Goal: Navigation & Orientation: Understand site structure

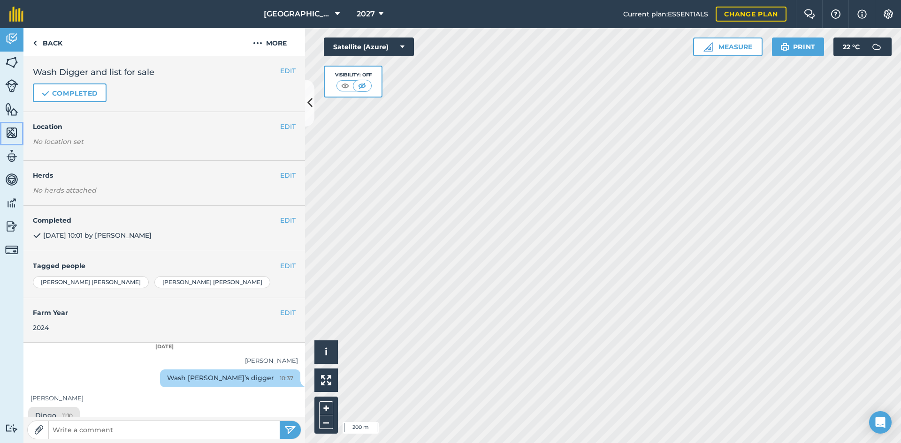
click at [9, 133] on img at bounding box center [11, 133] width 13 height 14
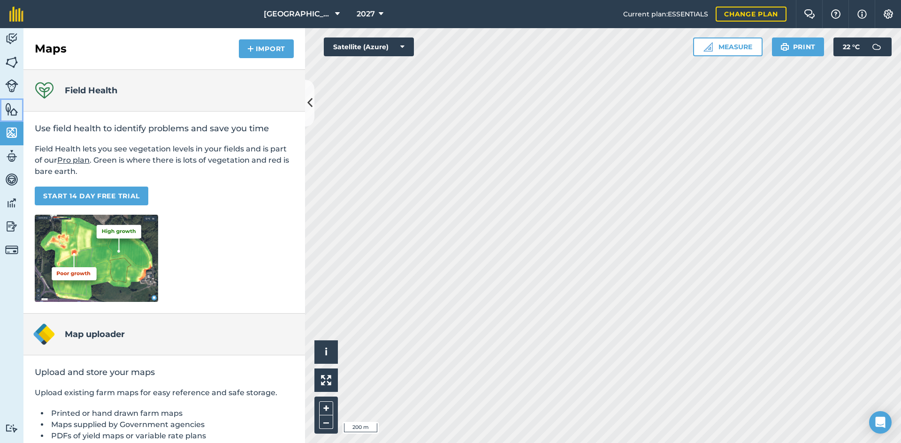
click at [11, 111] on img at bounding box center [11, 109] width 13 height 14
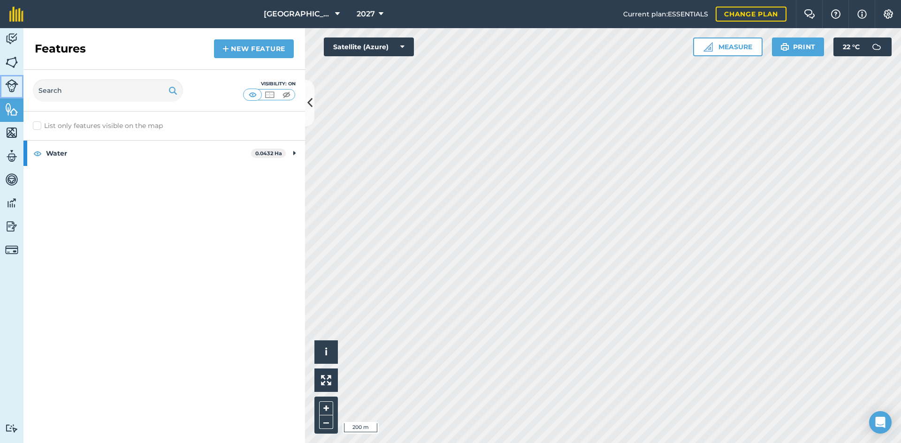
click at [13, 86] on img at bounding box center [11, 85] width 13 height 13
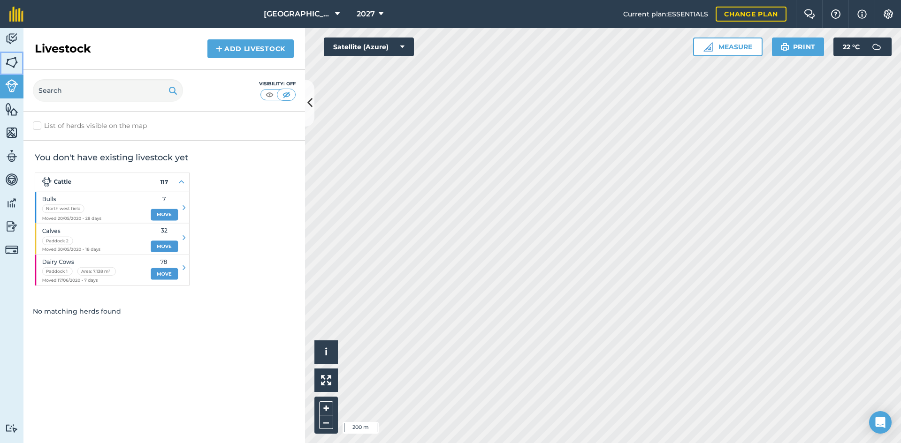
click at [13, 67] on img at bounding box center [11, 62] width 13 height 14
